Goal: Task Accomplishment & Management: Use online tool/utility

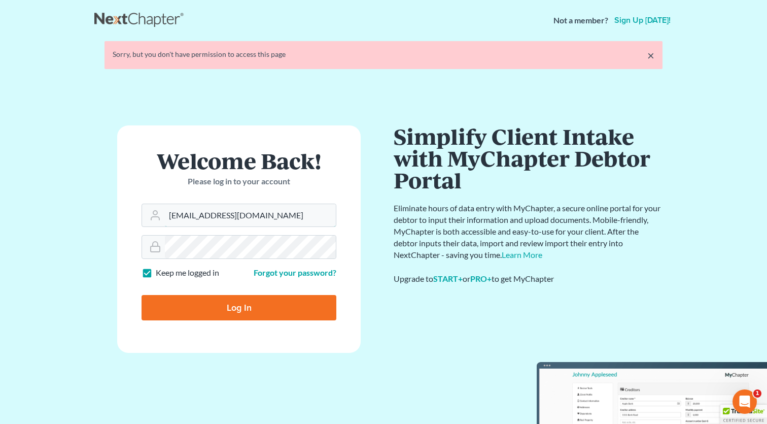
type input "spatel@sahilvijay.com"
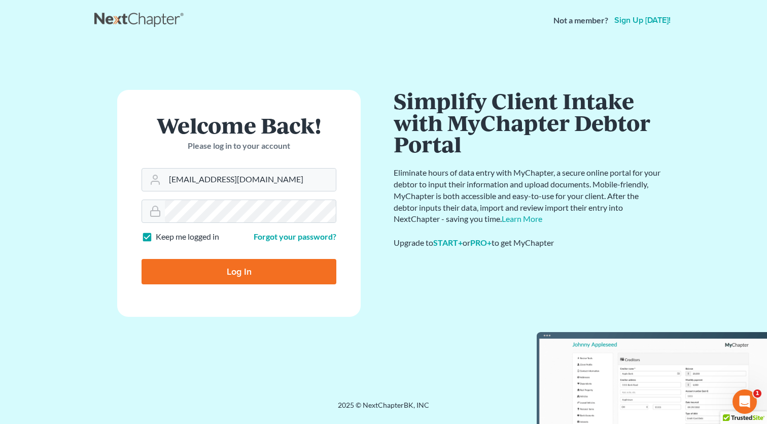
click at [218, 271] on input "Log In" at bounding box center [239, 271] width 195 height 25
type input "Thinking..."
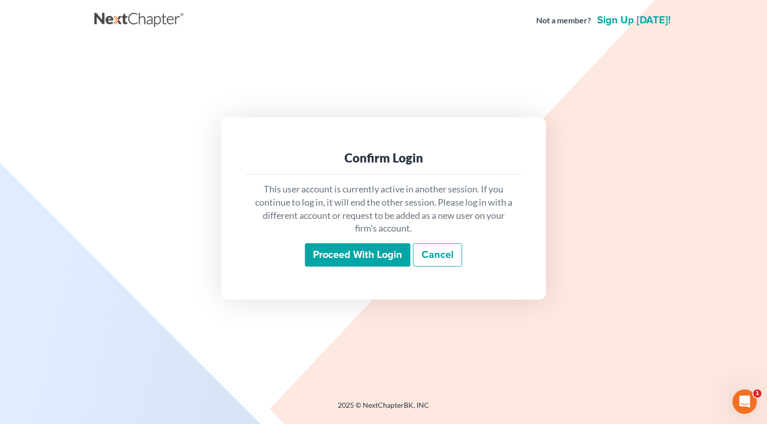
click at [365, 250] on input "Proceed with login" at bounding box center [358, 254] width 106 height 23
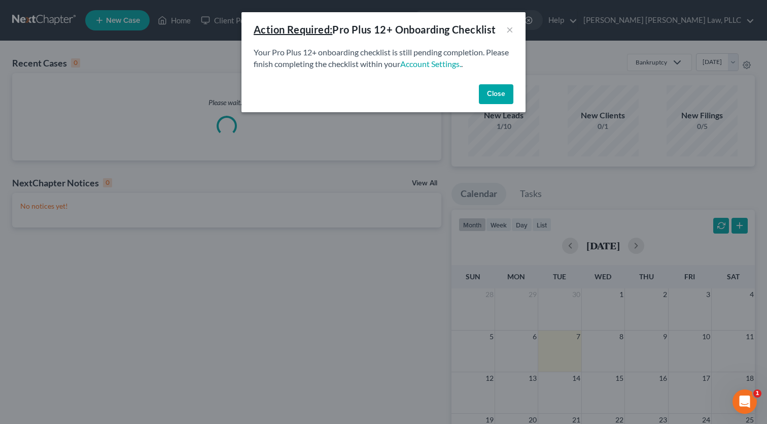
click at [505, 94] on button "Close" at bounding box center [496, 94] width 34 height 20
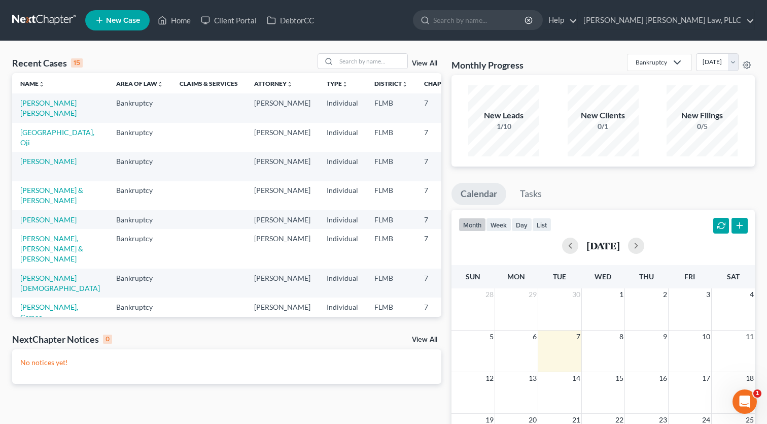
click at [535, 30] on form at bounding box center [478, 20] width 130 height 20
click at [526, 22] on input "search" at bounding box center [479, 20] width 93 height 19
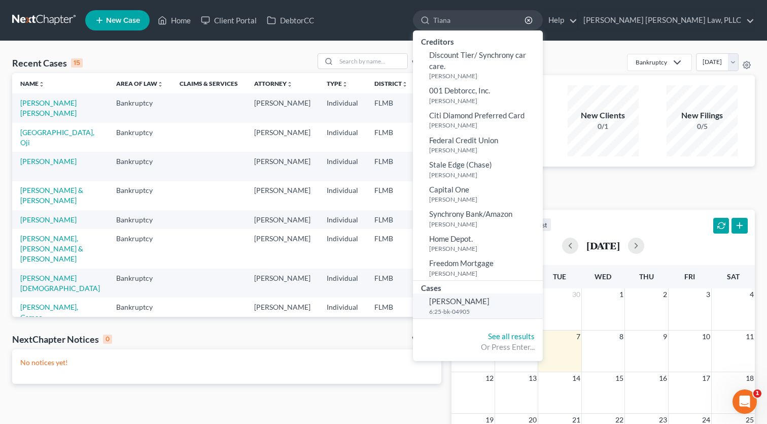
scroll to position [2, 0]
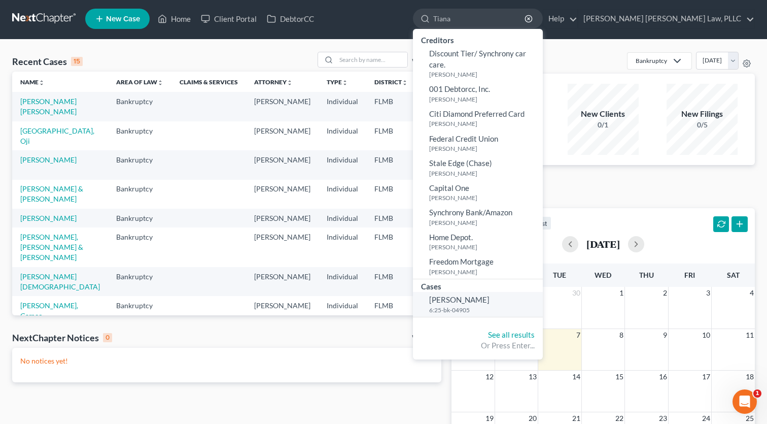
type input "Tiana"
click at [490, 300] on span "De Pina, Tiana" at bounding box center [459, 299] width 60 height 9
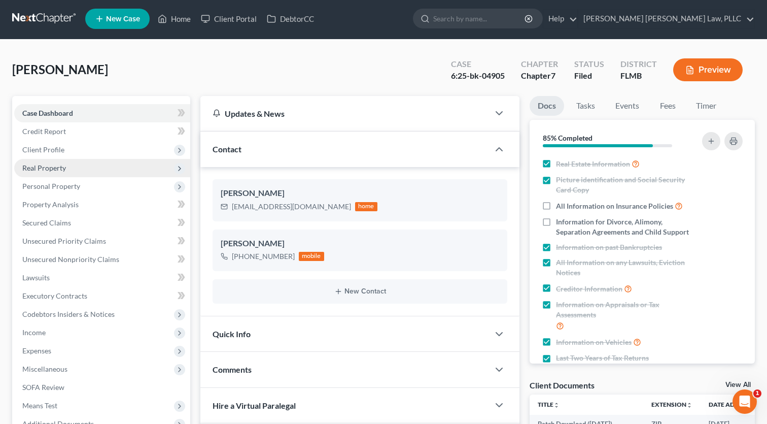
click at [42, 172] on span "Real Property" at bounding box center [102, 168] width 176 height 18
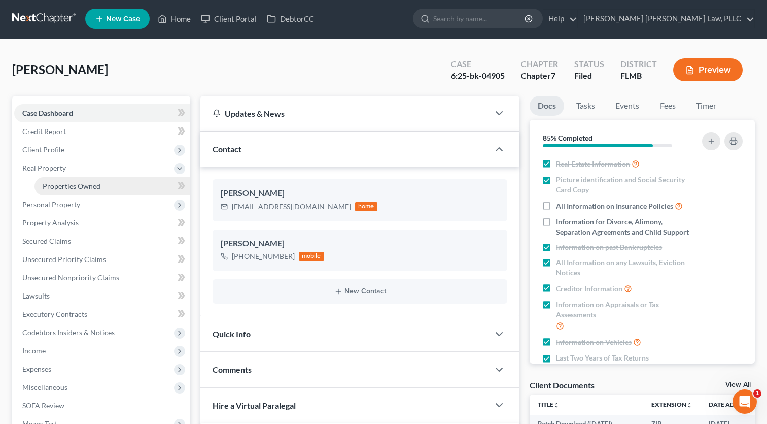
click at [70, 190] on link "Properties Owned" at bounding box center [112, 186] width 156 height 18
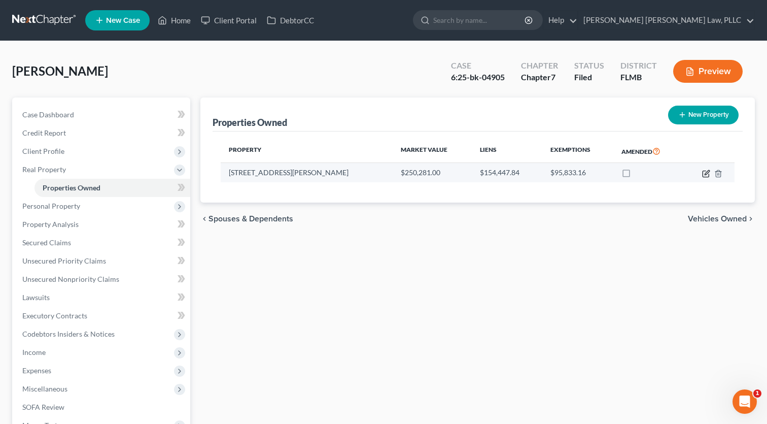
click at [704, 174] on icon "button" at bounding box center [706, 173] width 8 height 8
select select "9"
select select "0"
select select "45"
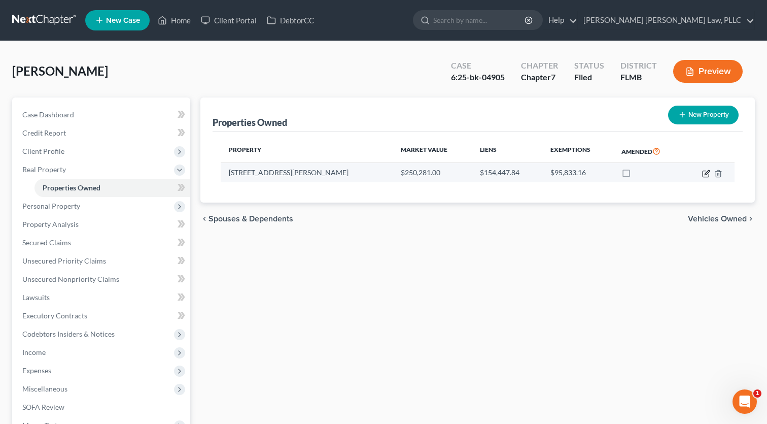
select select "0"
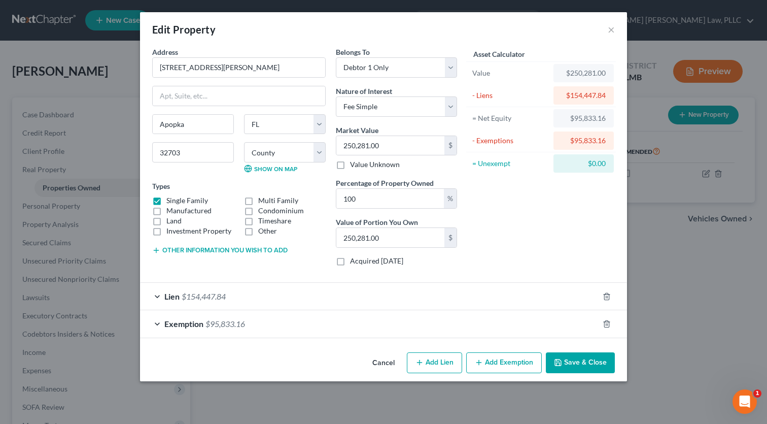
click at [155, 293] on div "Lien $154,447.84" at bounding box center [369, 296] width 459 height 27
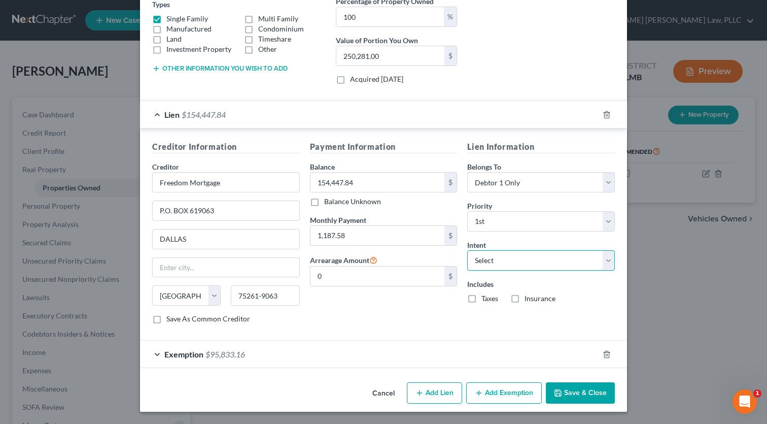
scroll to position [181, 0]
click at [155, 356] on div "Exemption $95,833.16" at bounding box center [369, 354] width 459 height 27
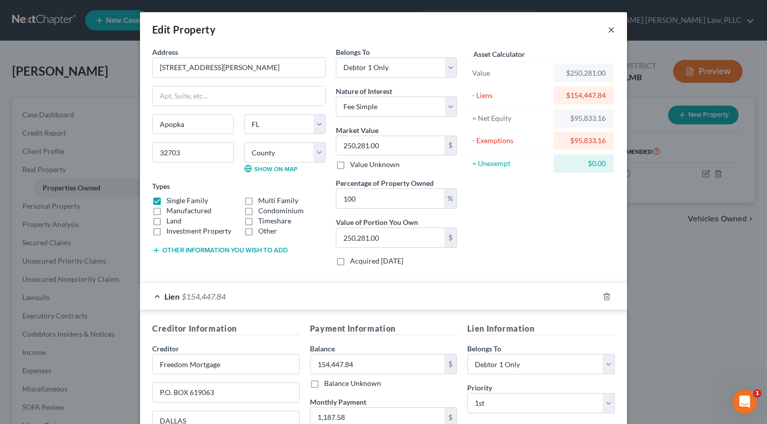
scroll to position [0, 0]
click at [614, 26] on button "×" at bounding box center [611, 29] width 7 height 12
